Goal: Navigation & Orientation: Understand site structure

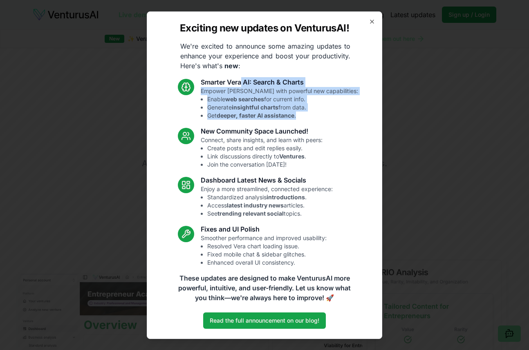
drag, startPoint x: 254, startPoint y: 82, endPoint x: 330, endPoint y: 121, distance: 85.4
click at [328, 121] on div "Smarter [PERSON_NAME] AI: Search & Charts Empower [PERSON_NAME] with powerful n…" at bounding box center [264, 172] width 187 height 190
drag, startPoint x: 330, startPoint y: 121, endPoint x: 312, endPoint y: 99, distance: 28.8
click at [330, 121] on div "Smarter [PERSON_NAME] AI: Search & Charts Empower [PERSON_NAME] with powerful n…" at bounding box center [264, 172] width 187 height 190
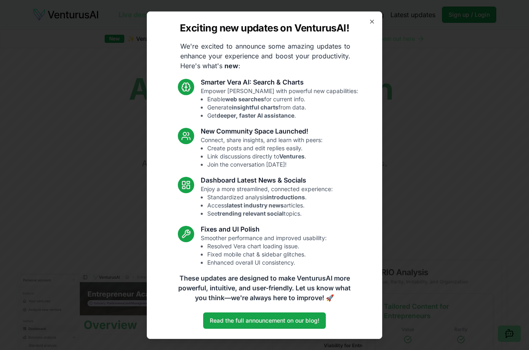
drag, startPoint x: 312, startPoint y: 99, endPoint x: 263, endPoint y: 71, distance: 56.0
click at [269, 74] on div "Exciting new updates on VenturusAI! We're excited to announce some amazing upda…" at bounding box center [265, 175] width 236 height 328
click at [263, 71] on div "Exciting new updates on VenturusAI! We're excited to announce some amazing upda…" at bounding box center [265, 175] width 236 height 328
click at [370, 21] on icon "button" at bounding box center [372, 21] width 7 height 7
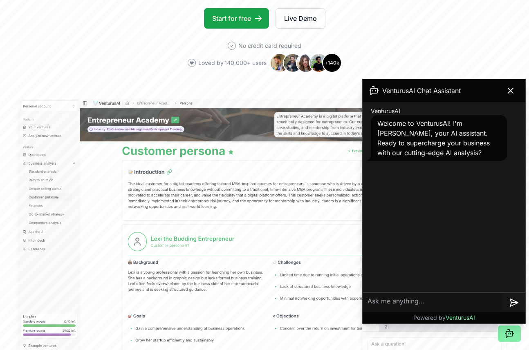
scroll to position [167, 0]
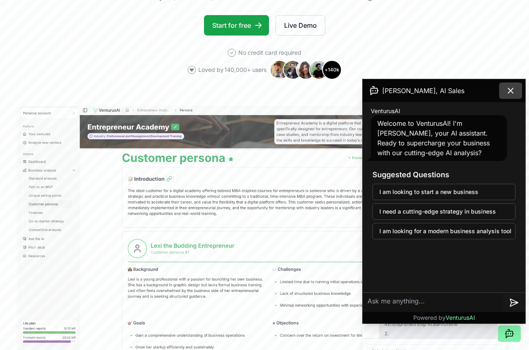
click at [517, 88] on button at bounding box center [510, 91] width 23 height 16
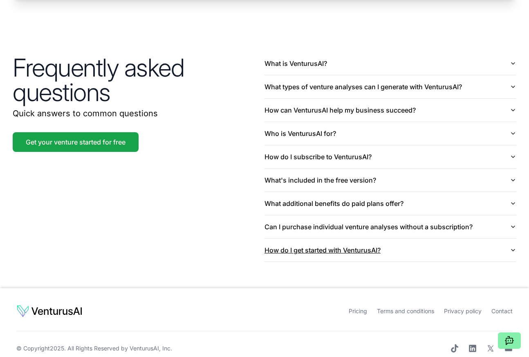
scroll to position [1906, 0]
click at [473, 307] on link "Privacy policy" at bounding box center [463, 310] width 38 height 7
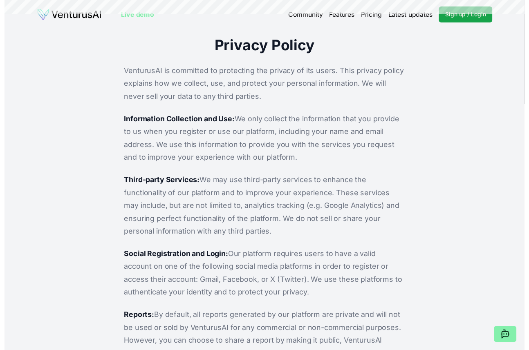
scroll to position [1912, 0]
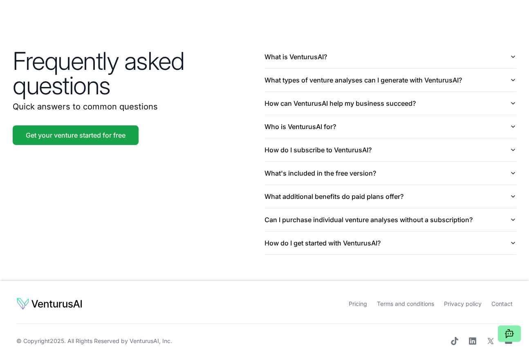
click at [418, 301] on link "Terms and conditions" at bounding box center [405, 304] width 57 height 7
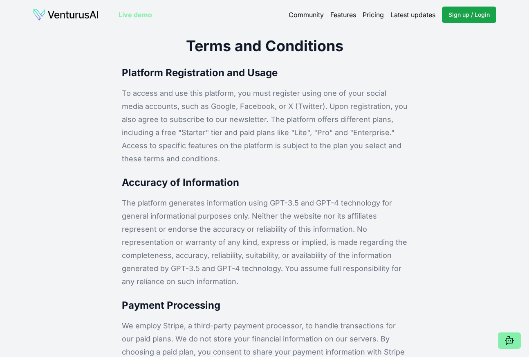
click at [344, 164] on p "To access and use this platform, you must register using one of your social med…" at bounding box center [265, 126] width 286 height 79
drag, startPoint x: 339, startPoint y: 162, endPoint x: 328, endPoint y: 156, distance: 12.6
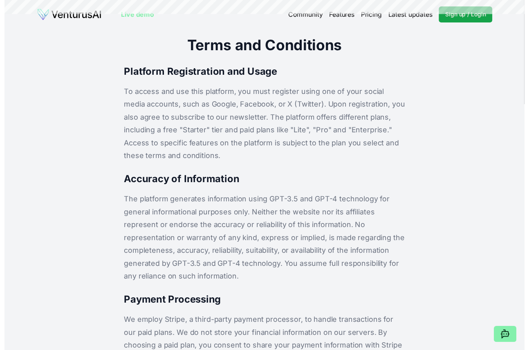
scroll to position [1912, 0]
